Goal: Task Accomplishment & Management: Manage account settings

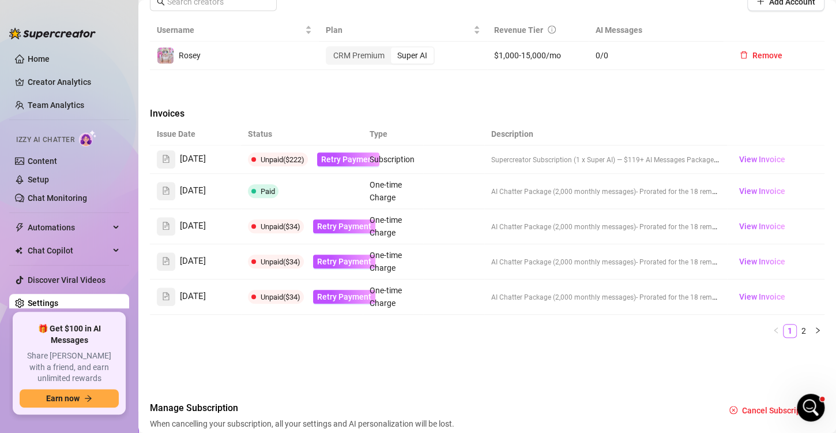
scroll to position [516, 0]
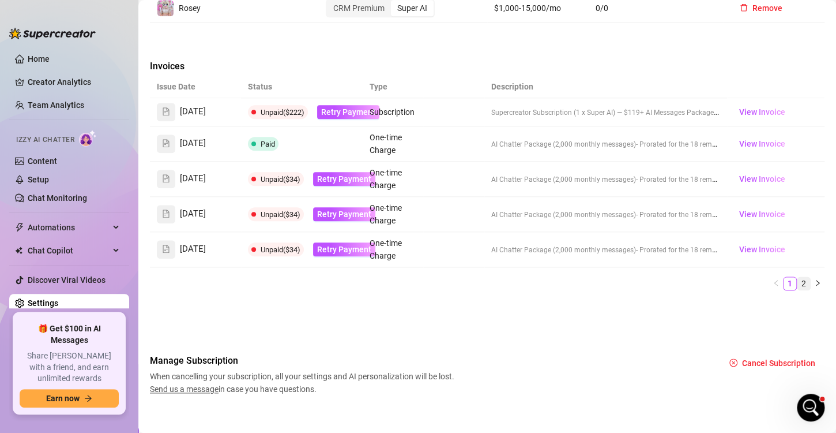
click at [798, 281] on link "2" at bounding box center [804, 283] width 13 height 13
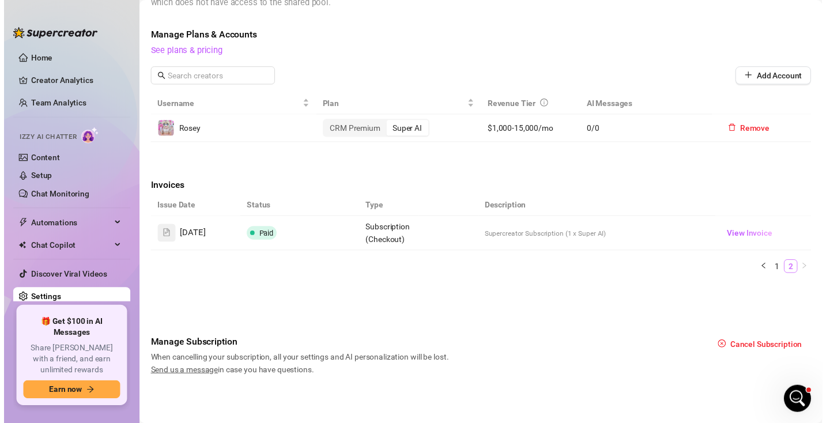
scroll to position [391, 0]
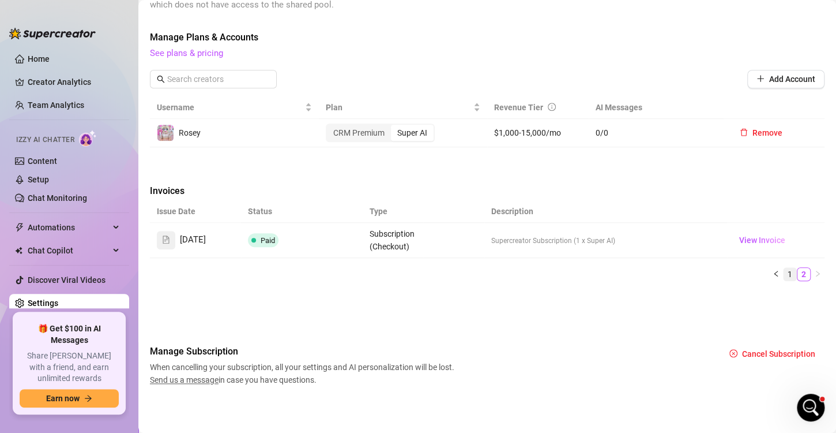
click at [784, 272] on link "1" at bounding box center [790, 274] width 13 height 13
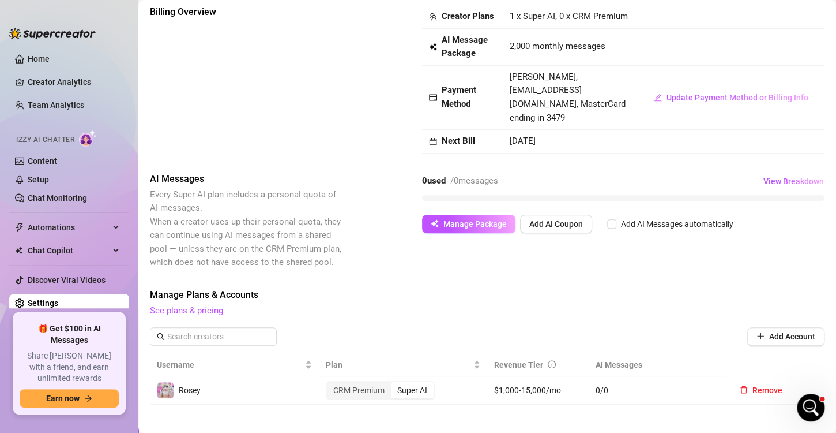
scroll to position [54, 0]
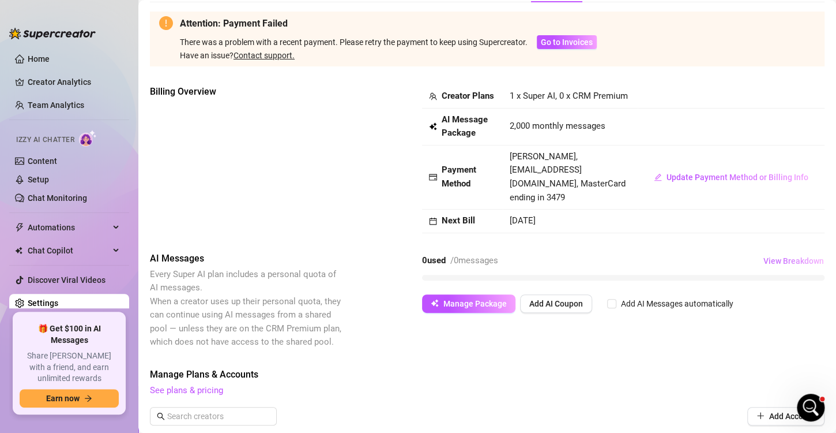
click at [768, 262] on span "View Breakdown" at bounding box center [794, 260] width 61 height 9
click at [680, 179] on span "Update Payment Method or Billing Info" at bounding box center [738, 176] width 142 height 9
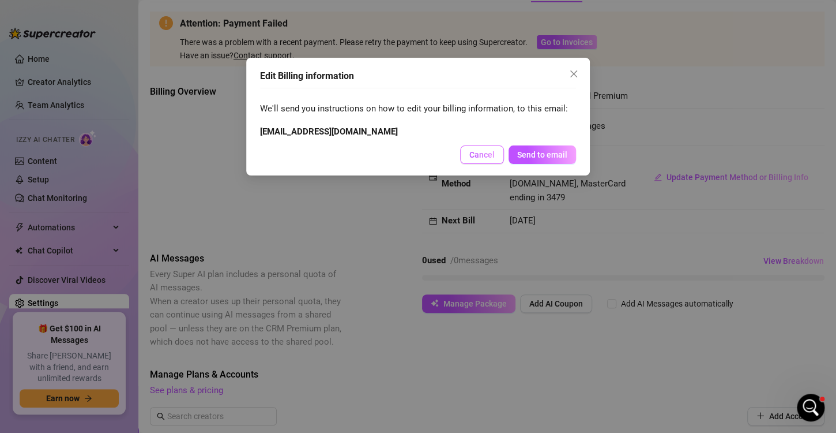
click at [479, 150] on span "Cancel" at bounding box center [481, 154] width 25 height 9
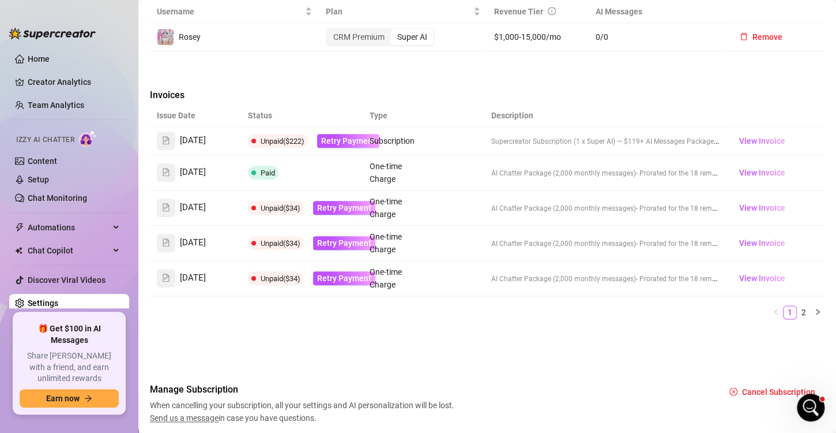
scroll to position [487, 0]
click at [343, 142] on span "Retry Payment" at bounding box center [348, 140] width 54 height 9
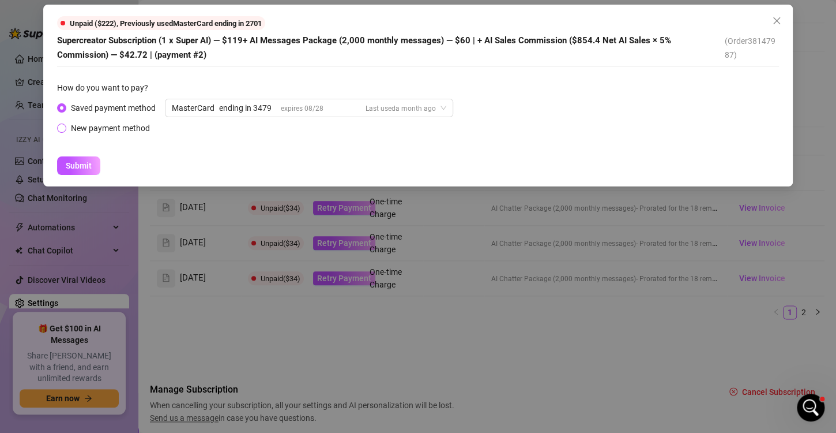
click at [78, 129] on div "New payment method" at bounding box center [110, 128] width 79 height 13
click at [65, 129] on input "New payment method" at bounding box center [62, 128] width 5 height 7
radio input "true"
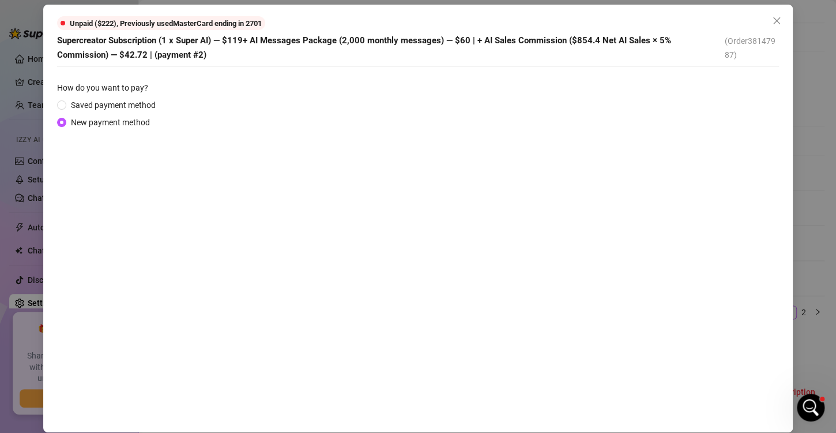
scroll to position [1, 0]
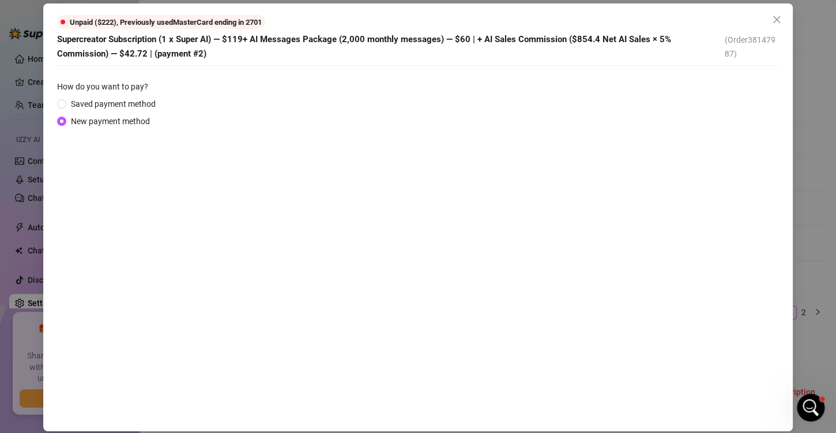
click at [177, 55] on span "Supercreator Subscription (1 x Super AI) — $119+ AI Messages Package (2,000 mon…" at bounding box center [364, 46] width 614 height 25
click at [144, 95] on div "How do you want to pay?" at bounding box center [418, 88] width 722 height 17
click at [119, 106] on span "Saved payment method" at bounding box center [113, 103] width 94 height 13
click at [65, 106] on input "Saved payment method" at bounding box center [62, 104] width 5 height 7
radio input "true"
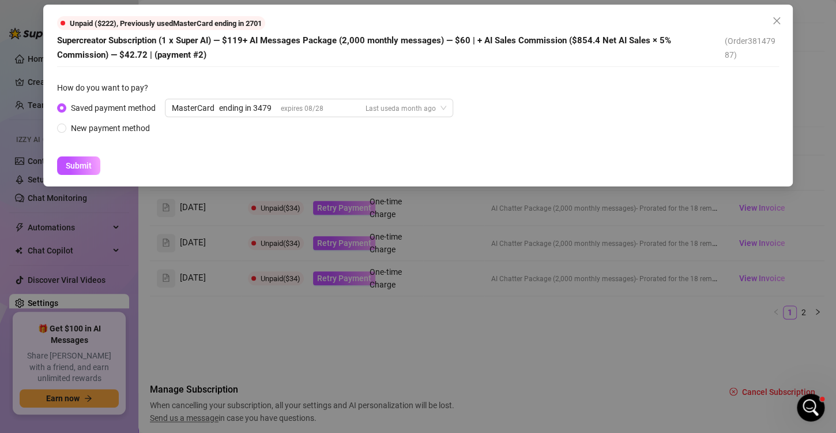
scroll to position [0, 0]
click at [225, 103] on div "ending in 3479" at bounding box center [245, 107] width 52 height 17
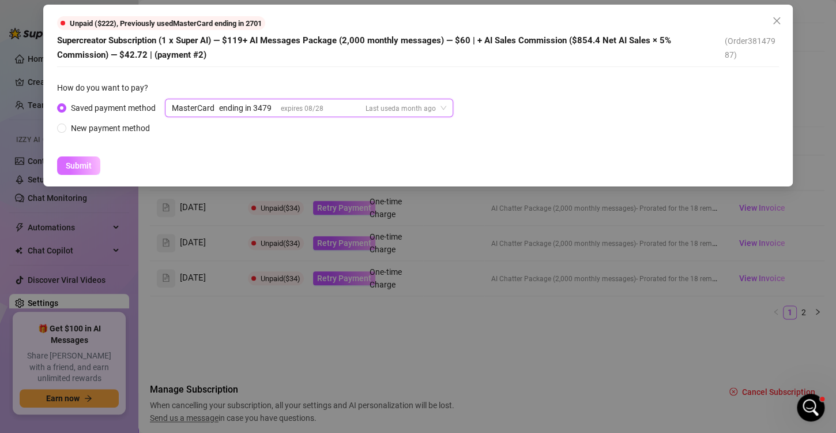
click at [89, 163] on span "Submit" at bounding box center [79, 165] width 26 height 9
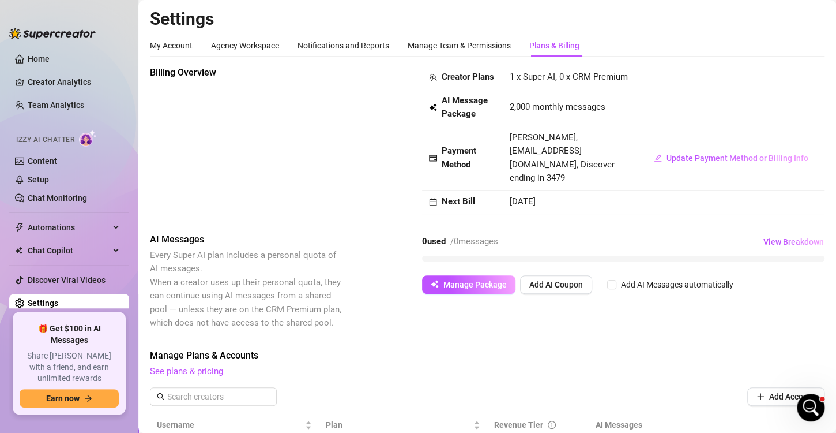
click at [518, 44] on div "My Account Agency Workspace Notifications and Reports Manage Team & Permissions…" at bounding box center [365, 46] width 430 height 22
click at [494, 46] on div "Manage Team & Permissions" at bounding box center [459, 45] width 103 height 13
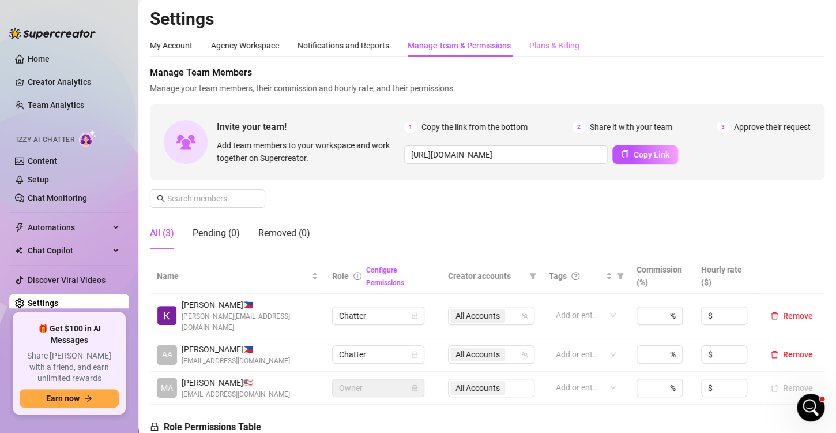
click at [549, 52] on div "Plans & Billing" at bounding box center [554, 46] width 50 height 22
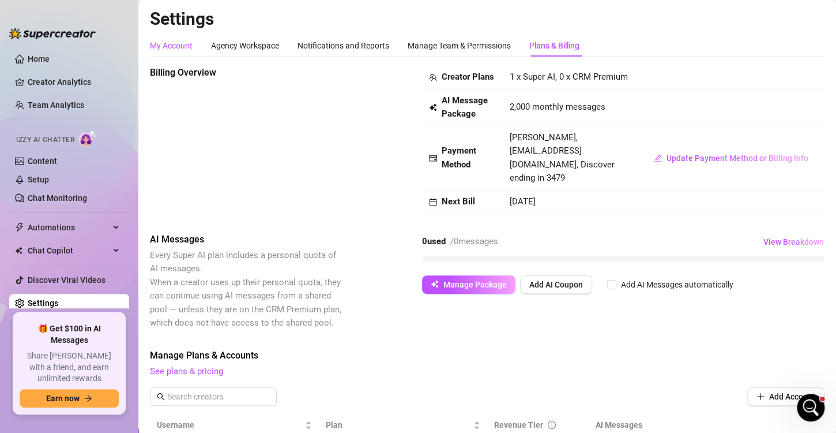
click at [175, 51] on div "My Account" at bounding box center [171, 45] width 43 height 13
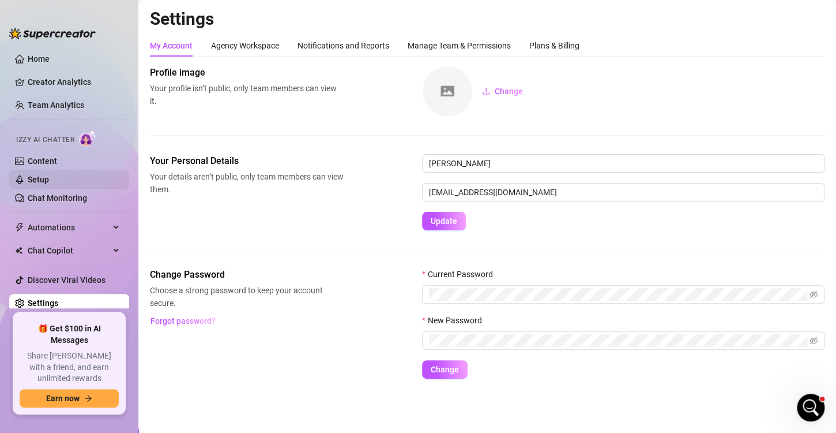
click at [49, 182] on link "Setup" at bounding box center [38, 179] width 21 height 9
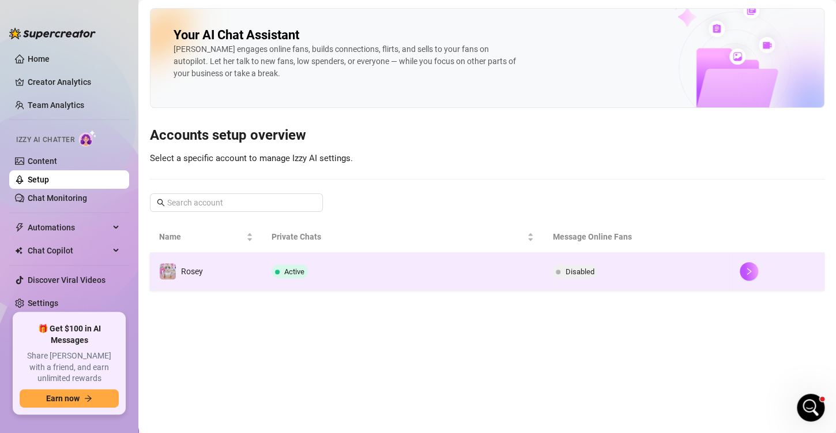
click at [428, 278] on td "Active" at bounding box center [402, 271] width 281 height 37
